Goal: Task Accomplishment & Management: Complete application form

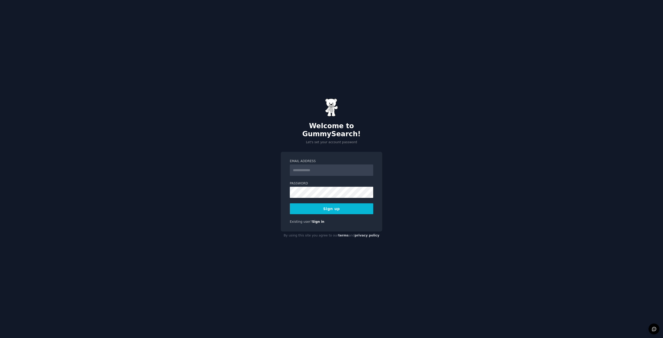
click at [315, 167] on input "Email Address" at bounding box center [331, 169] width 83 height 11
type input "**********"
click at [341, 205] on button "Sign up" at bounding box center [331, 208] width 83 height 11
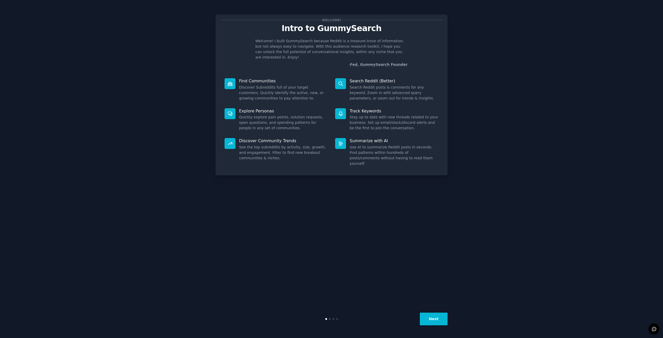
click at [441, 318] on button "Next" at bounding box center [434, 319] width 28 height 13
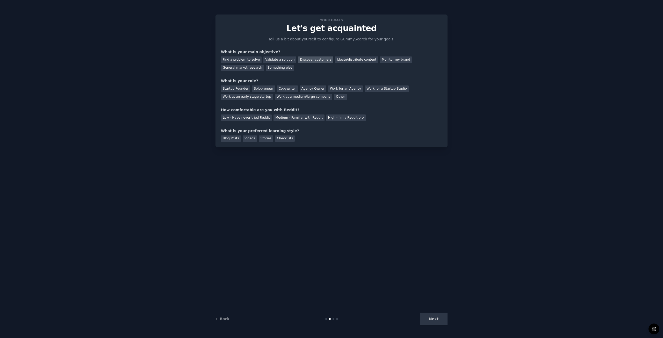
click at [314, 61] on div "Discover customers" at bounding box center [315, 59] width 35 height 6
click at [244, 89] on div "Startup Founder" at bounding box center [235, 88] width 29 height 6
click at [250, 118] on div "Low - Have never tried Reddit" at bounding box center [246, 117] width 51 height 6
click at [236, 139] on div "Blog Posts" at bounding box center [231, 138] width 20 height 6
click at [436, 326] on div "← Back Next" at bounding box center [331, 319] width 232 height 24
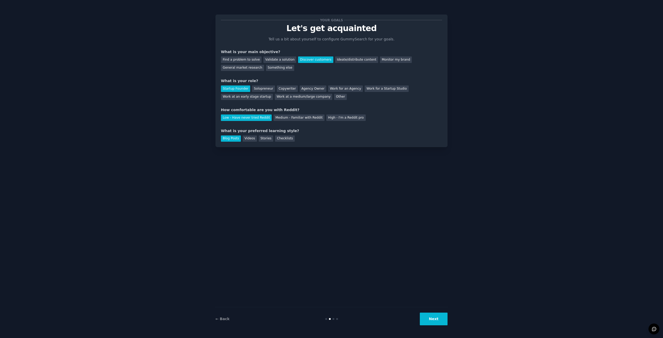
click at [430, 316] on button "Next" at bounding box center [434, 319] width 28 height 13
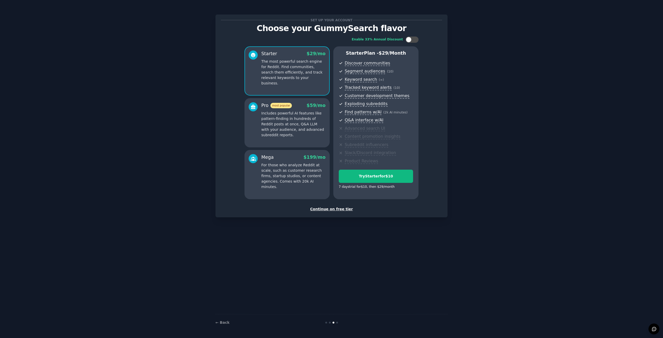
click at [335, 209] on div "Continue on free tier" at bounding box center [331, 208] width 221 height 5
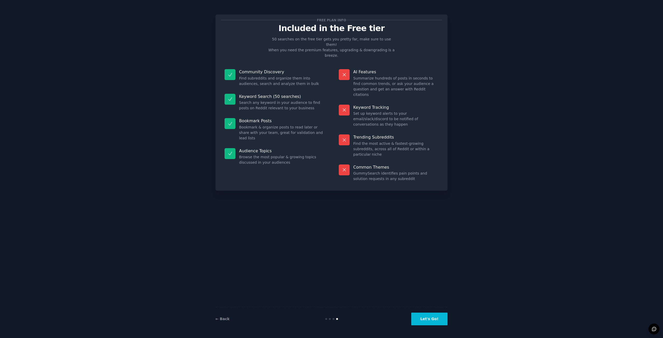
click at [432, 319] on button "Let's Go!" at bounding box center [429, 319] width 36 height 13
